Goal: Task Accomplishment & Management: Use online tool/utility

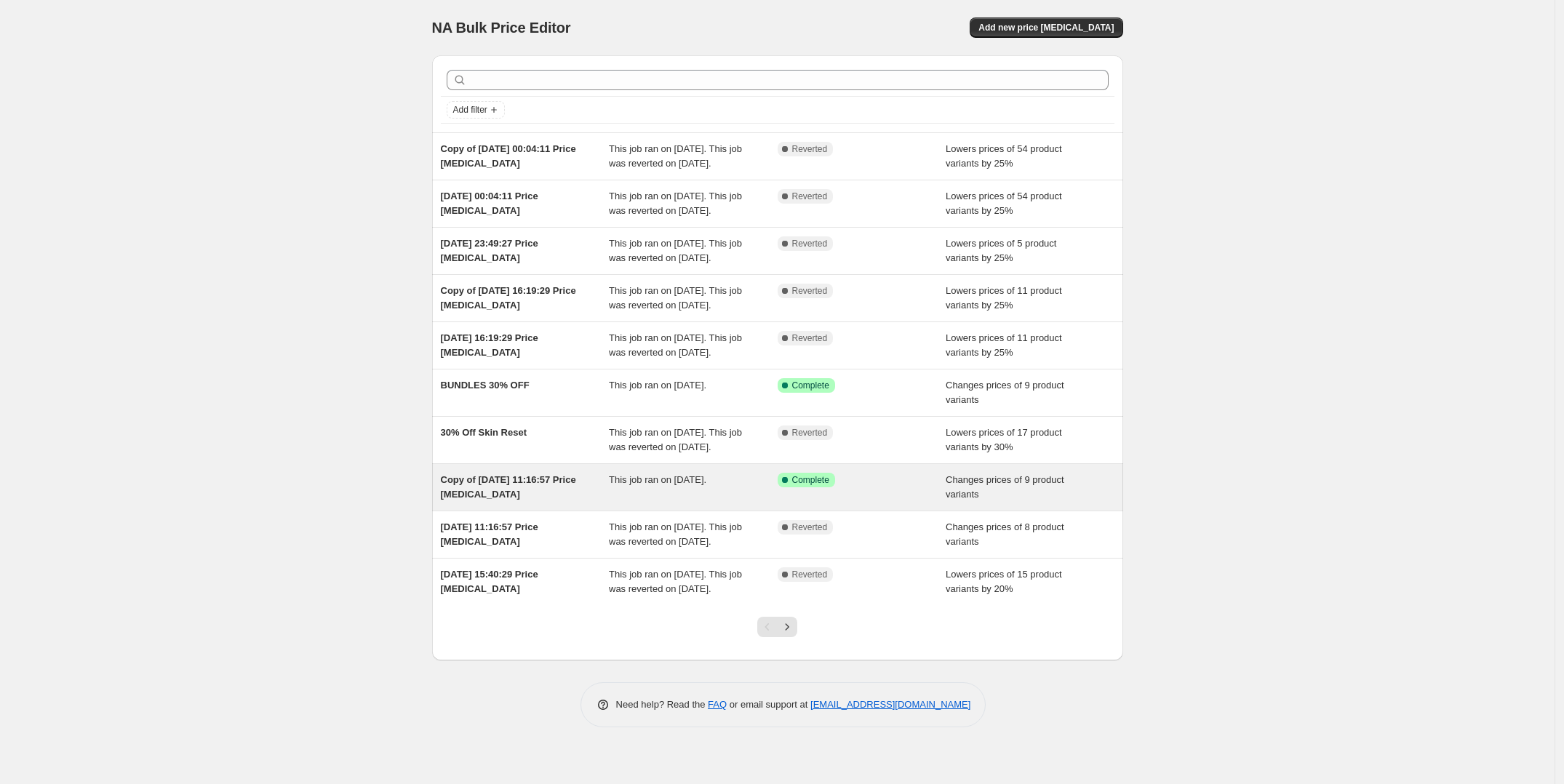
click at [520, 499] on span "Copy of [DATE] 11:16:57 Price [MEDICAL_DATA]" at bounding box center [508, 487] width 135 height 25
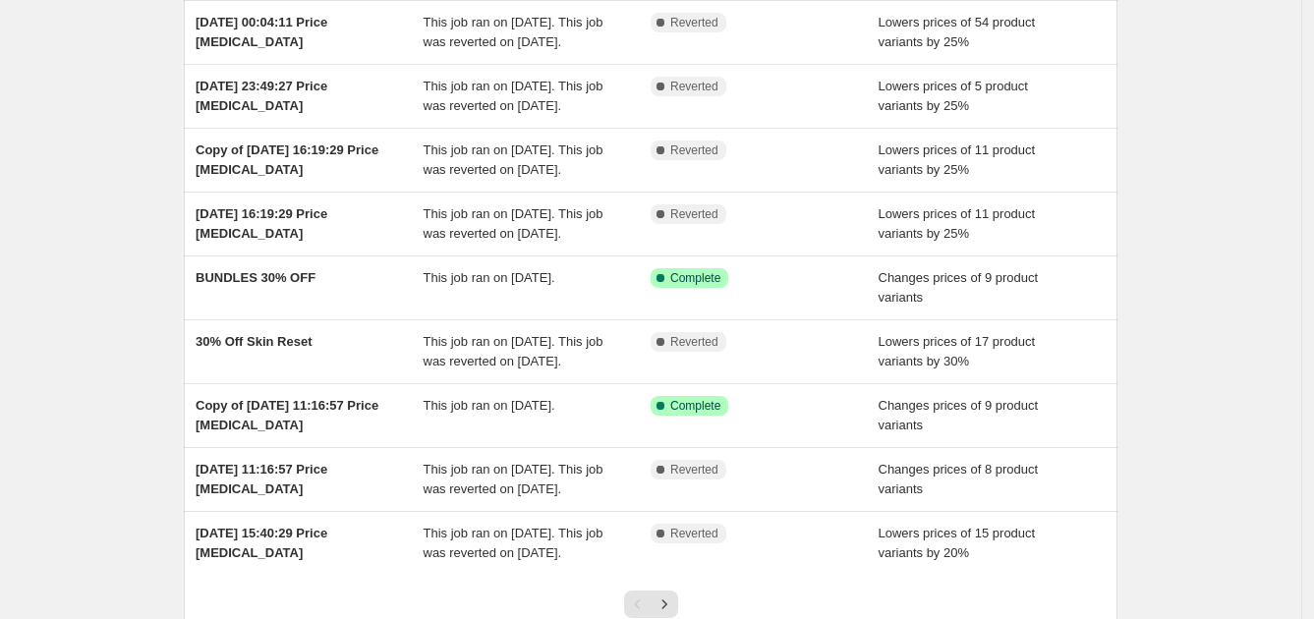
scroll to position [245, 0]
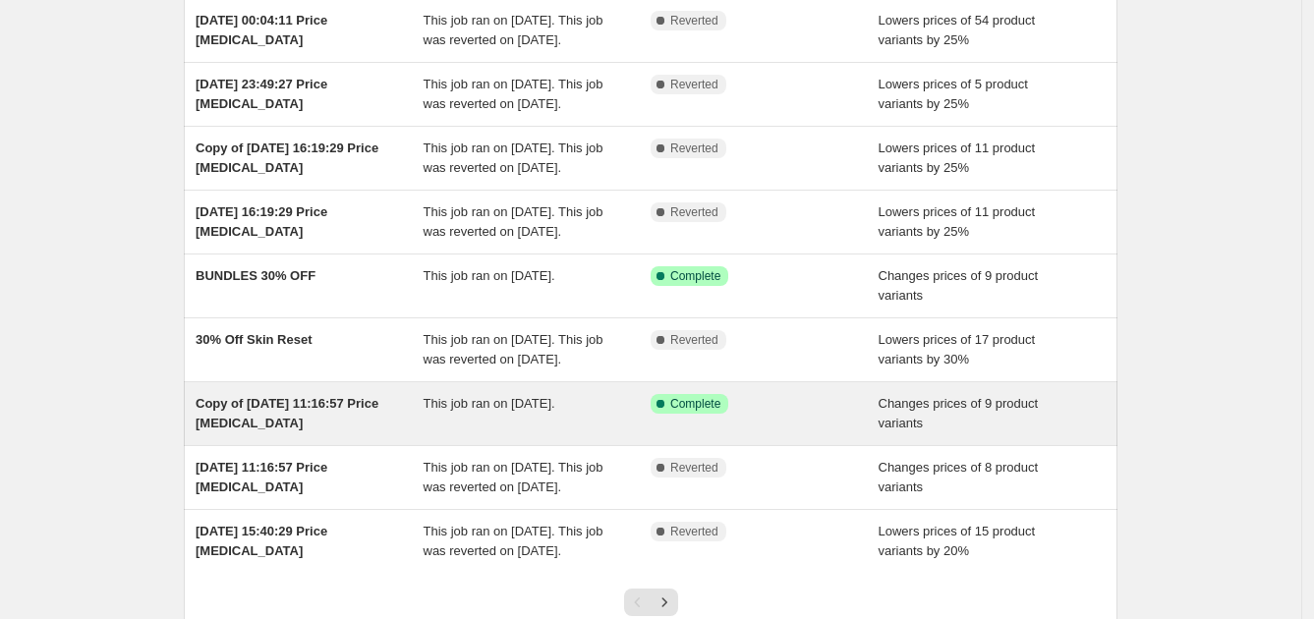
click at [262, 426] on span "Copy of [DATE] 11:16:57 Price [MEDICAL_DATA]" at bounding box center [287, 413] width 183 height 34
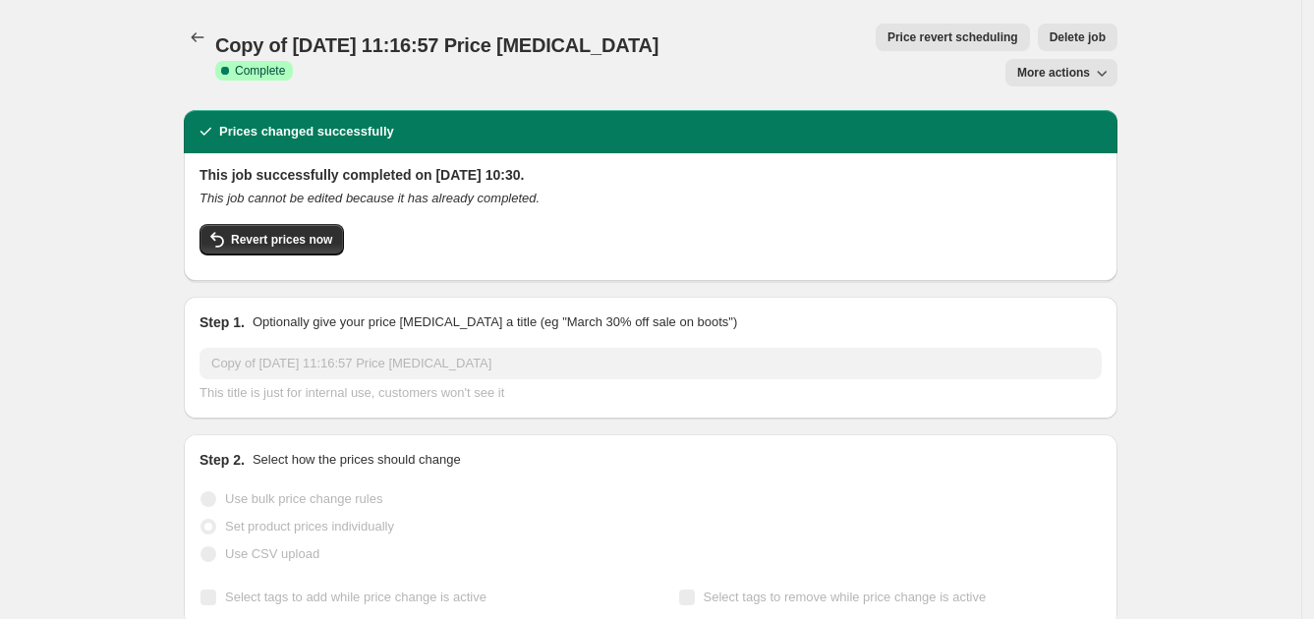
click at [1087, 65] on span "More actions" at bounding box center [1053, 73] width 73 height 16
